Goal: Find specific page/section: Find specific page/section

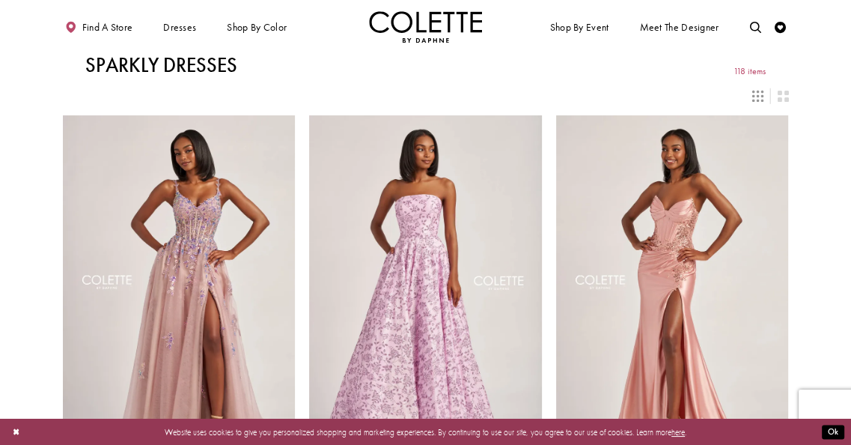
scroll to position [299, 0]
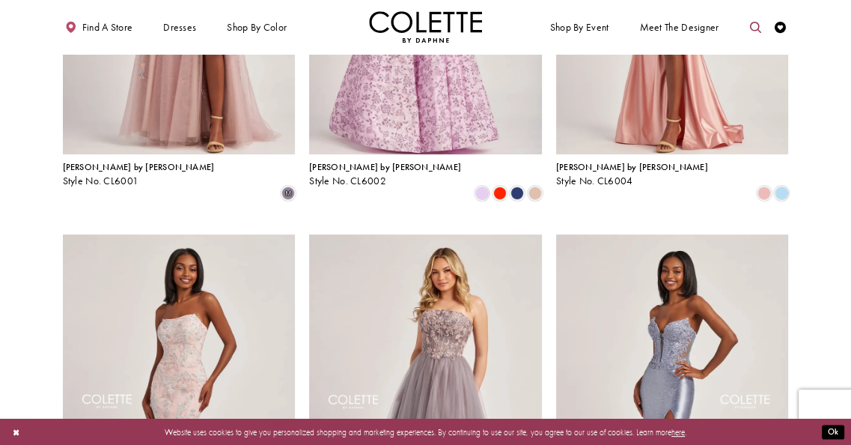
click at [759, 26] on icon "Toggle search" at bounding box center [755, 27] width 11 height 11
click at [747, 11] on link "Toggle search" at bounding box center [755, 26] width 17 height 31
click at [759, 26] on button "Submit Search" at bounding box center [754, 27] width 22 height 17
click at [637, 28] on icon "Close Search" at bounding box center [639, 27] width 8 height 8
click at [749, 25] on link "Toggle search" at bounding box center [755, 26] width 17 height 31
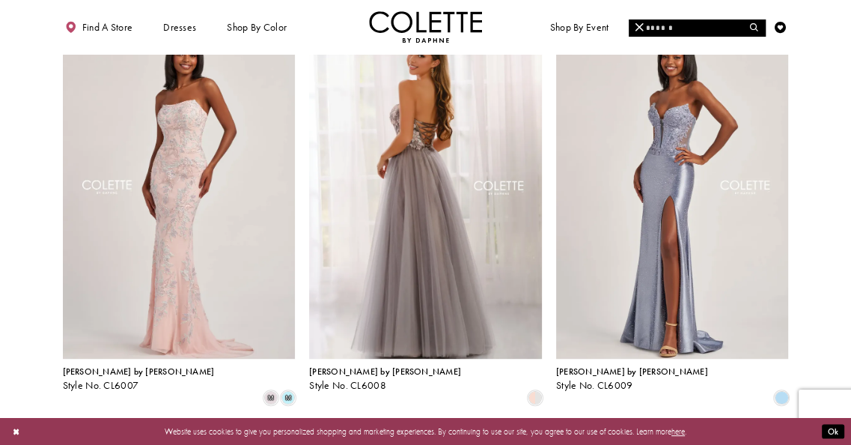
scroll to position [524, 0]
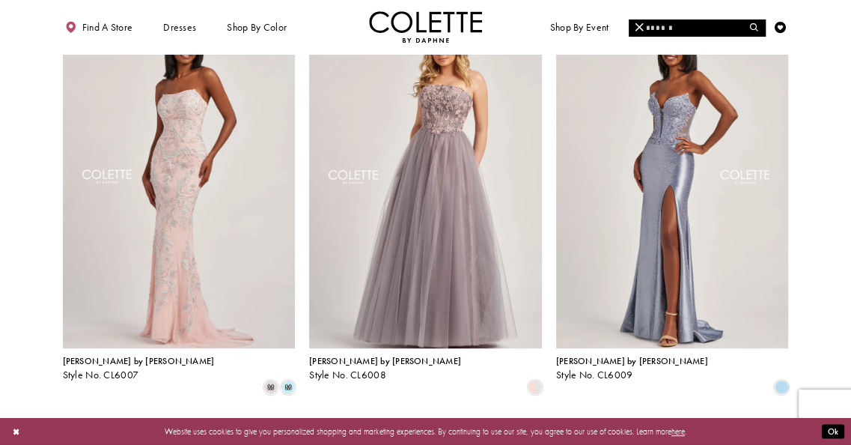
click at [657, 24] on input "Search" at bounding box center [697, 27] width 136 height 17
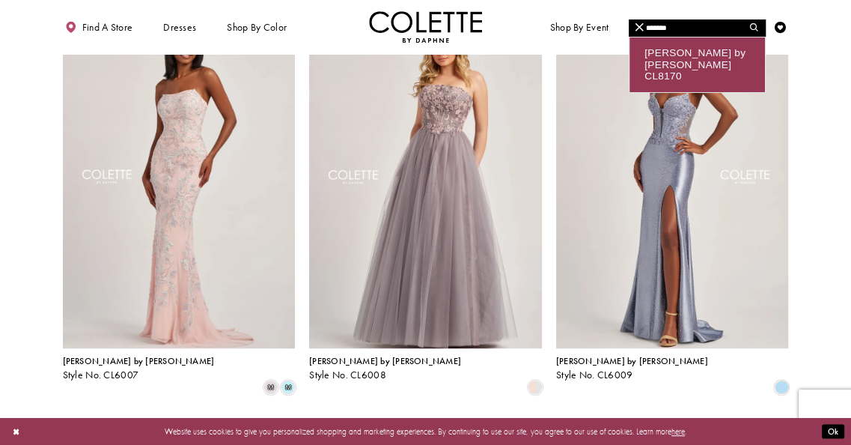
type input "*******"
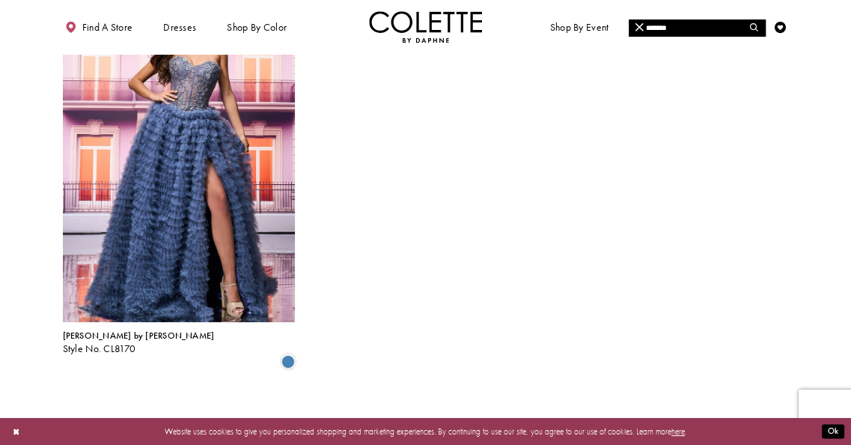
scroll to position [150, 0]
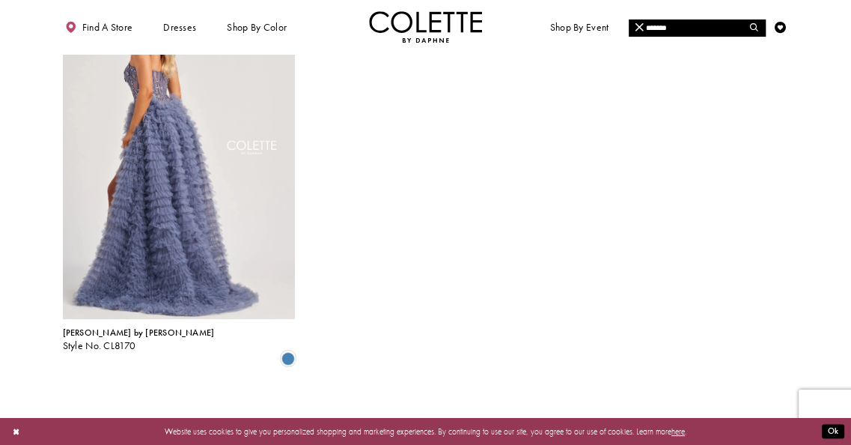
click at [213, 213] on img "Visit Colette by Daphne Style No. CL8170 Page" at bounding box center [179, 150] width 233 height 338
